Goal: Check status: Check status

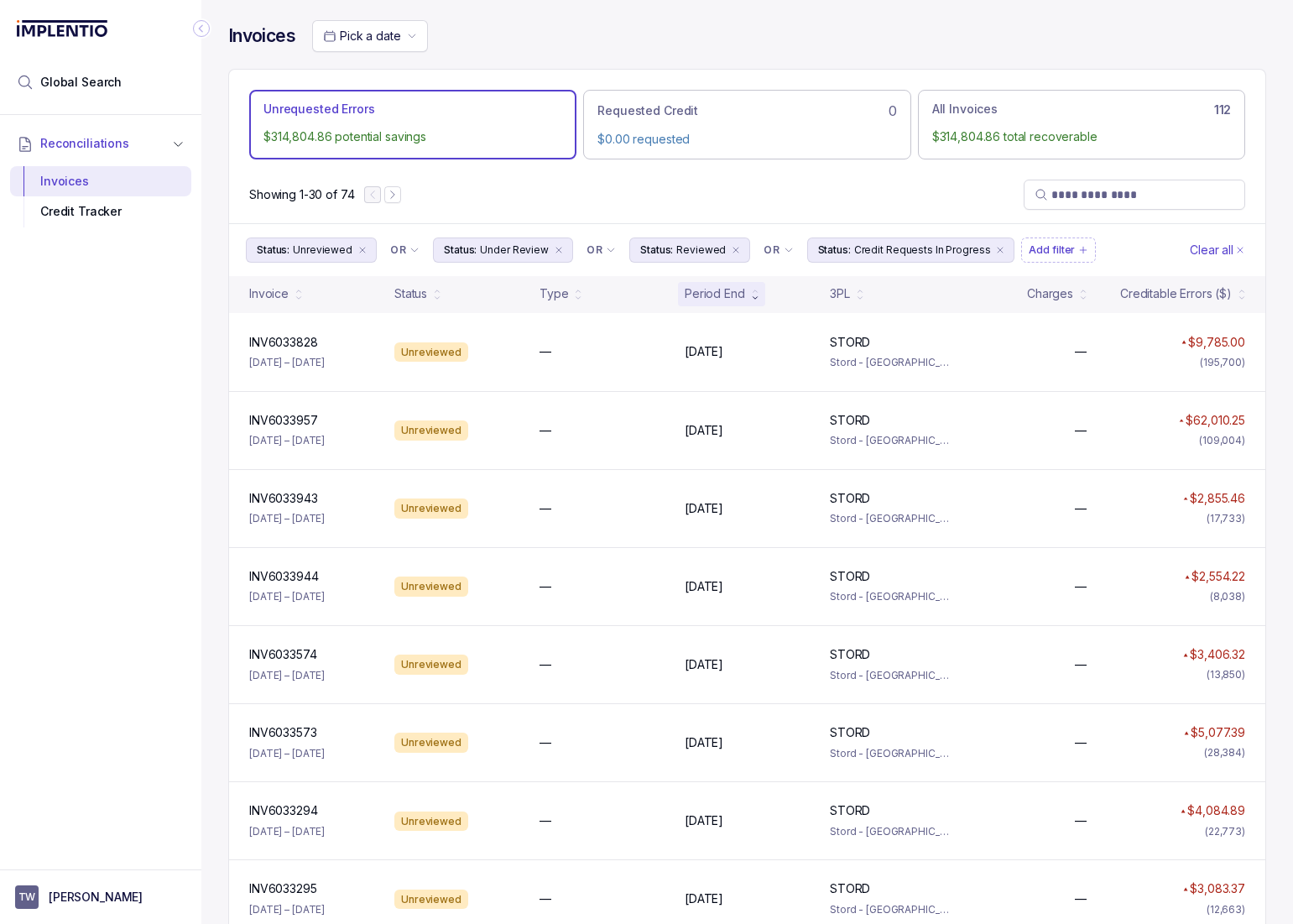
click at [254, 513] on p "[DATE] – [DATE]" at bounding box center [286, 519] width 75 height 17
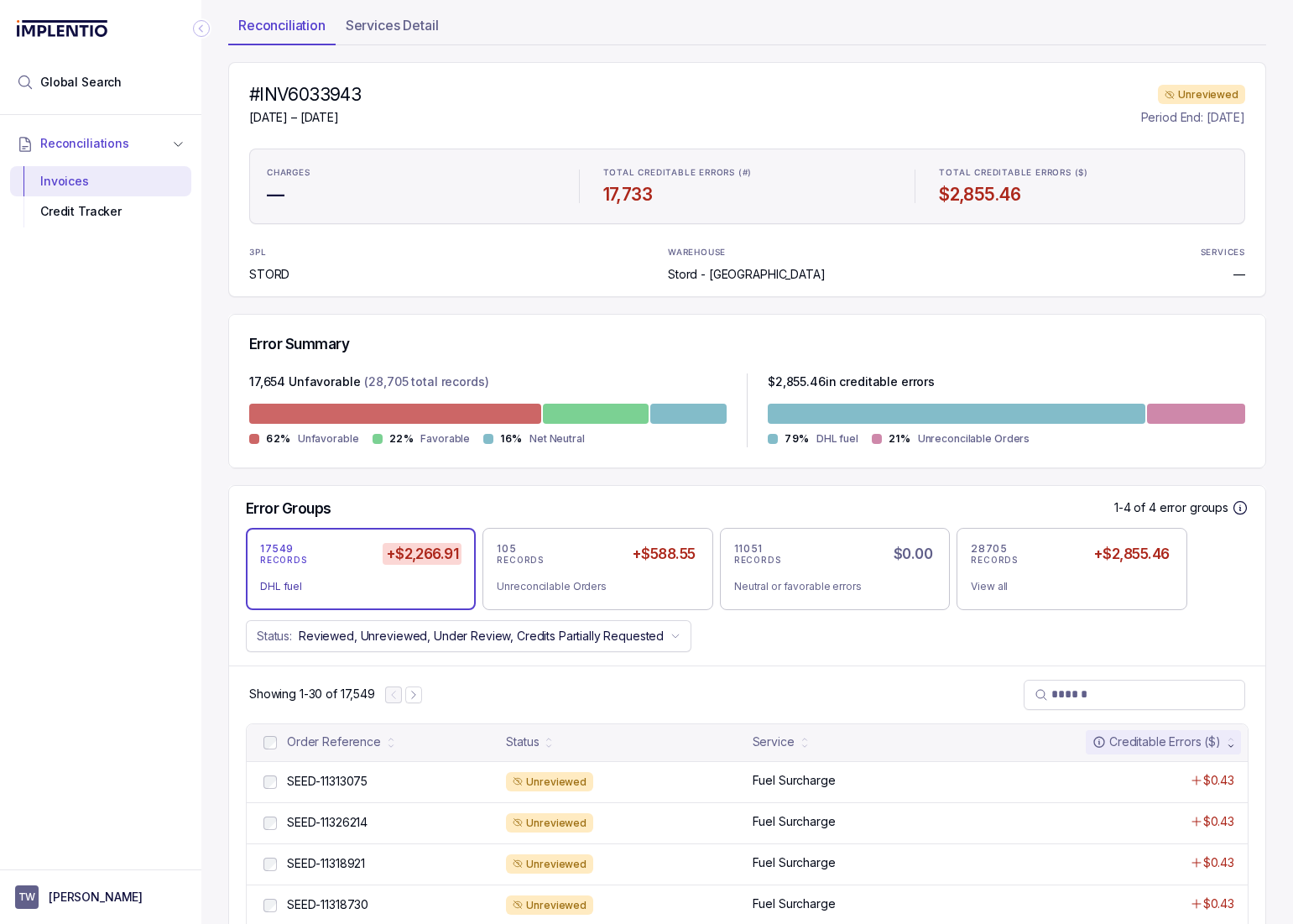
scroll to position [103, 0]
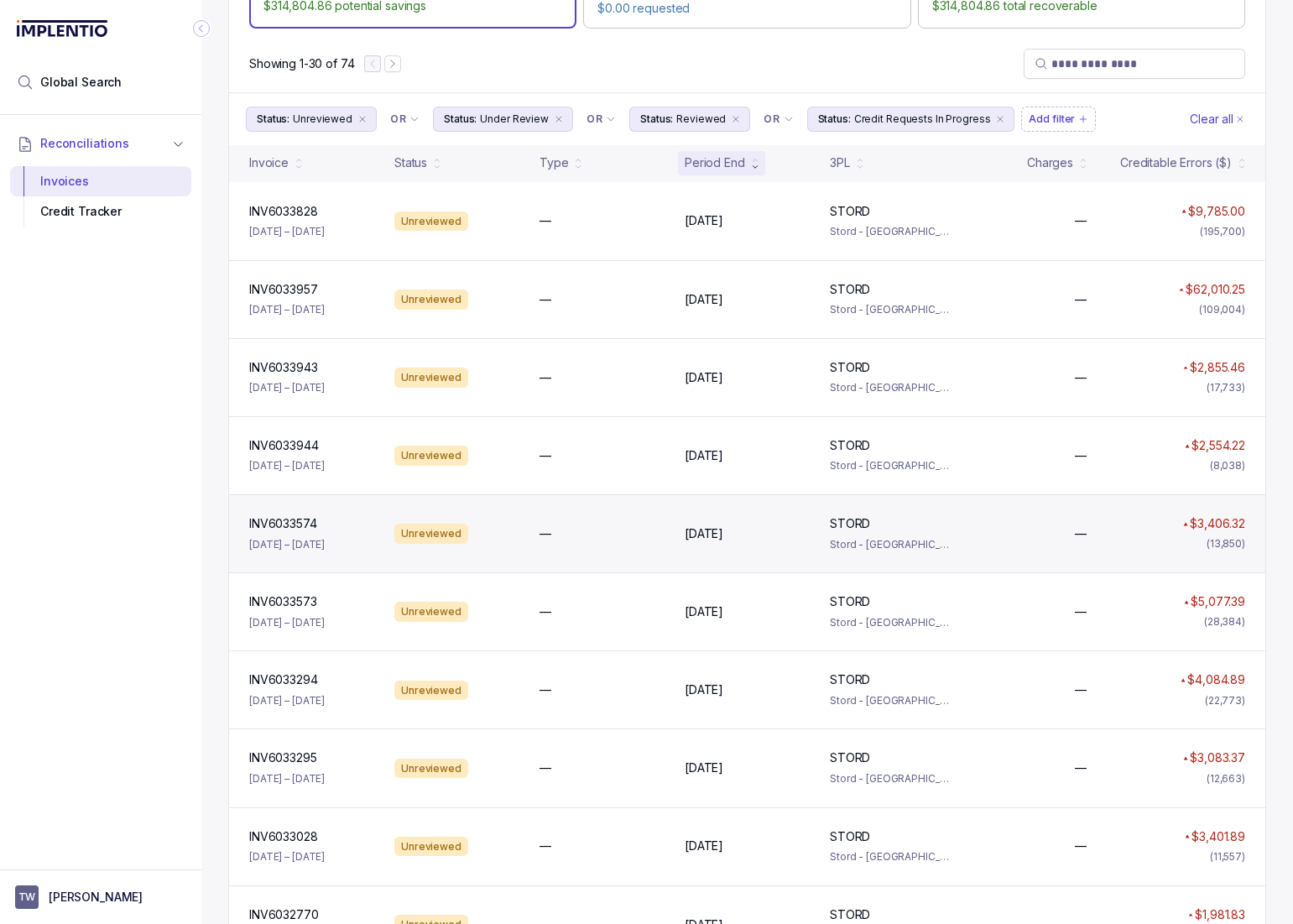
scroll to position [125, 0]
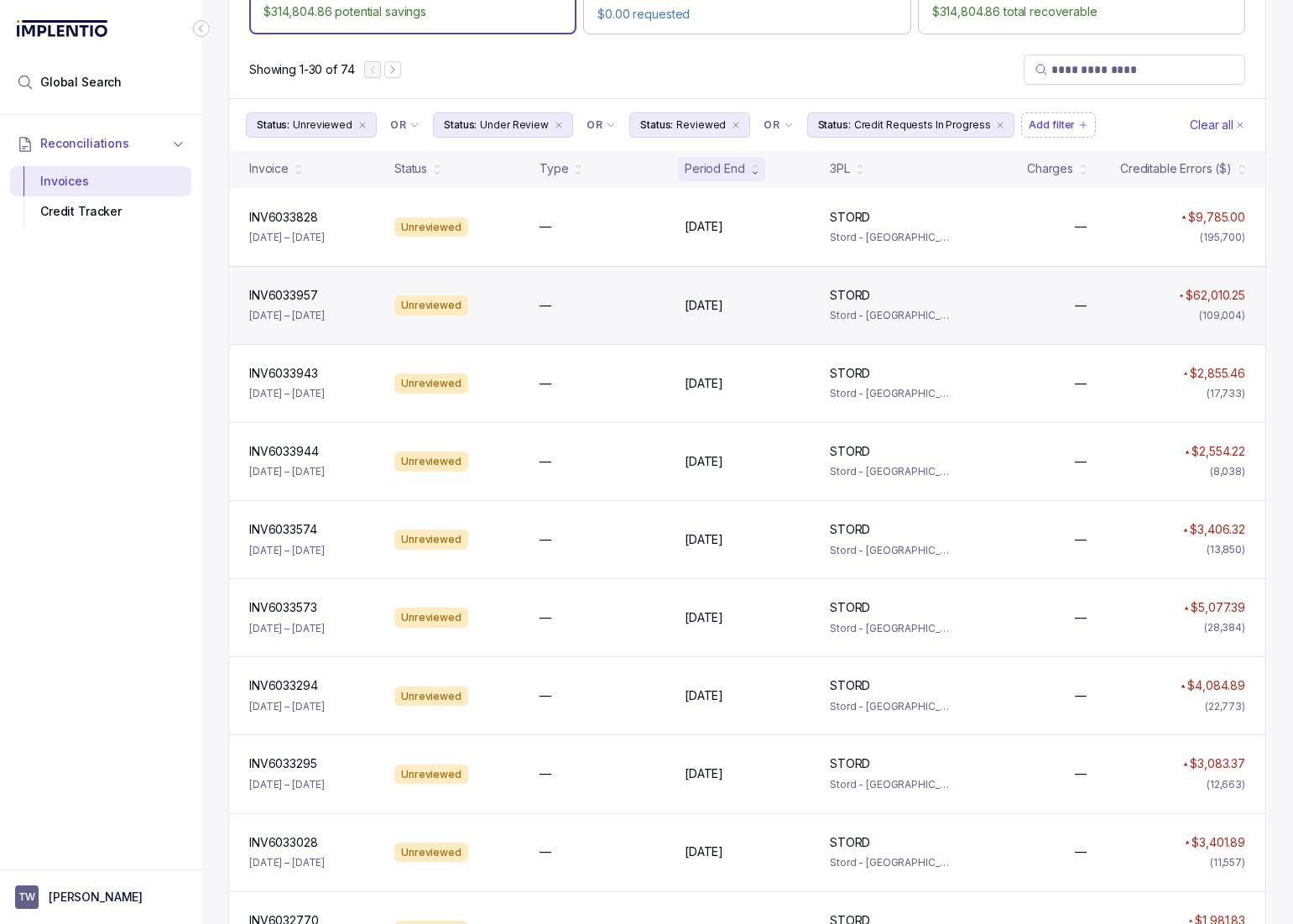
click at [559, 303] on div "—" at bounding box center [601, 305] width 125 height 17
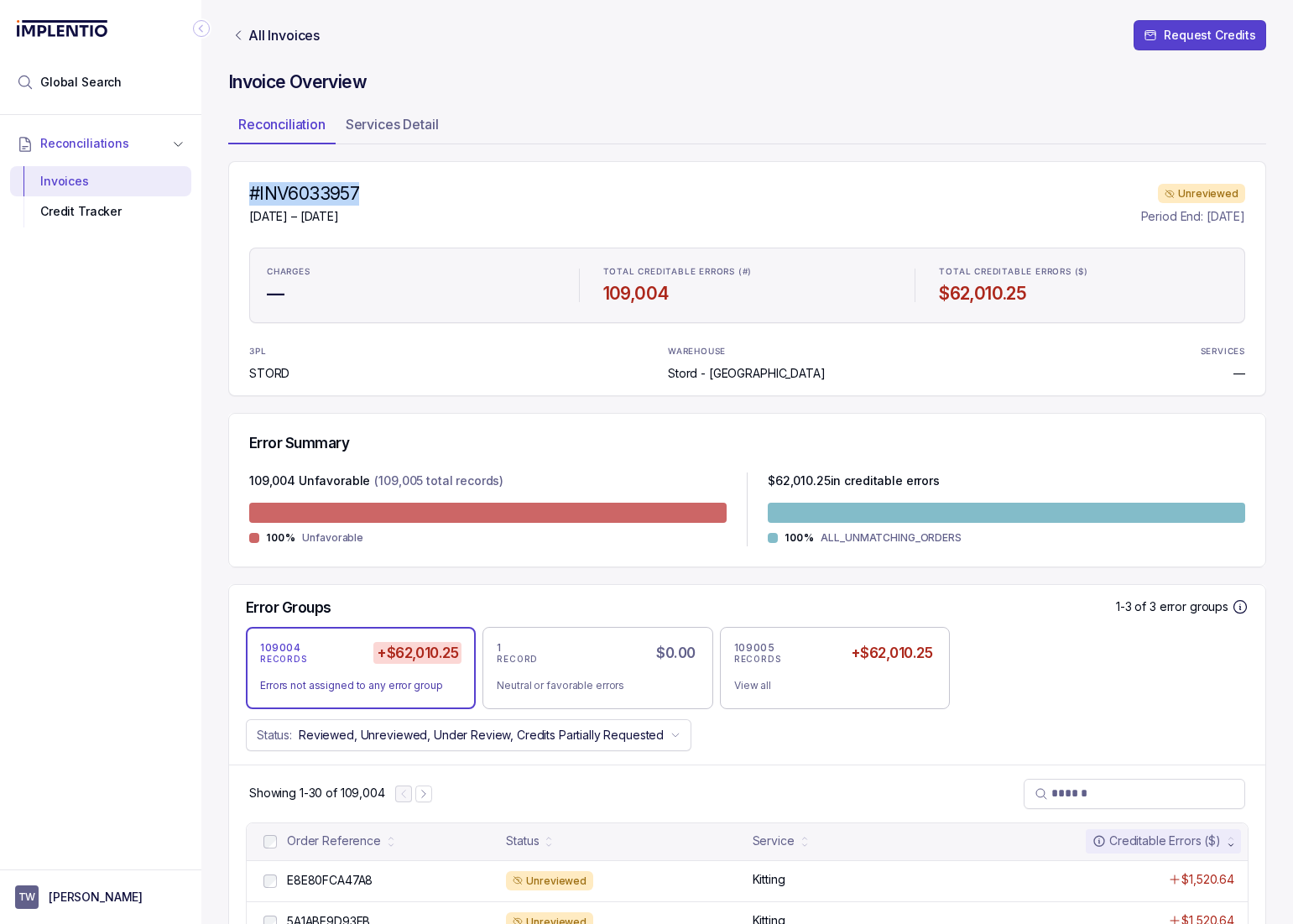
drag, startPoint x: 362, startPoint y: 191, endPoint x: 253, endPoint y: 188, distance: 109.0
click at [253, 188] on div "#INV6033957 [DATE] – [DATE] Unreviewed Period End: [DATE]" at bounding box center [747, 204] width 996 height 44
copy h4 "#INV6033957"
